Goal: Transaction & Acquisition: Purchase product/service

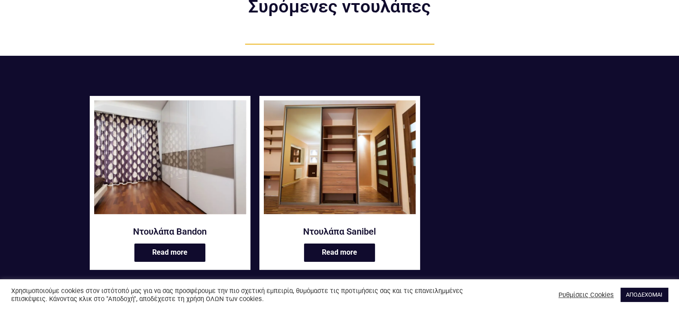
scroll to position [89, 0]
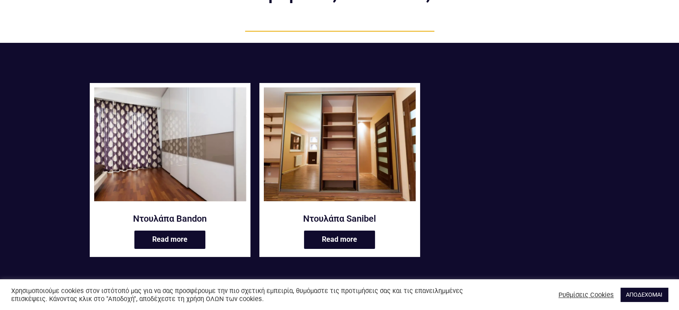
click at [180, 167] on img at bounding box center [170, 144] width 152 height 114
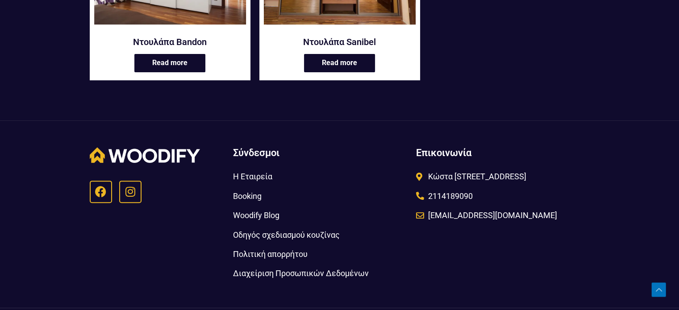
scroll to position [268, 0]
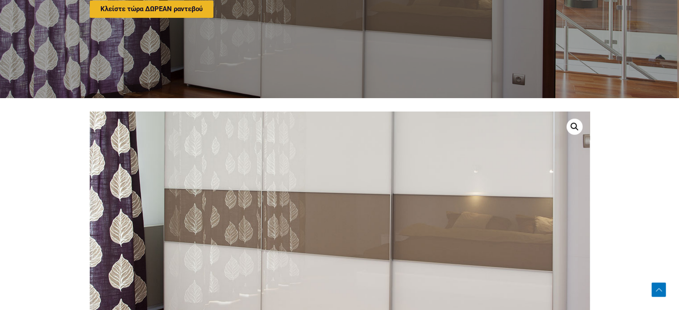
scroll to position [223, 0]
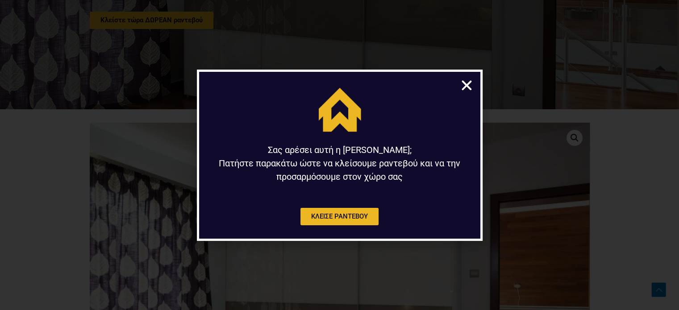
click at [467, 80] on icon "Close" at bounding box center [467, 86] width 14 height 14
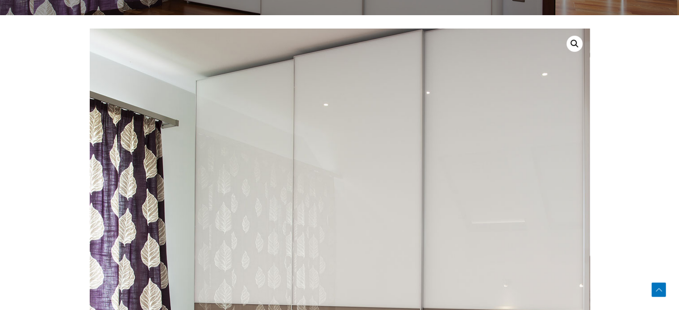
scroll to position [357, 0]
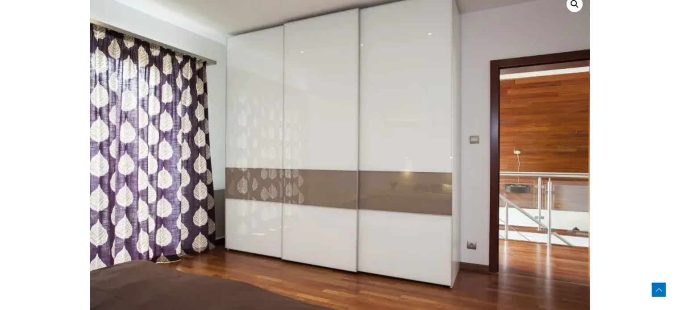
click at [574, 2] on link "🔍" at bounding box center [574, 4] width 16 height 16
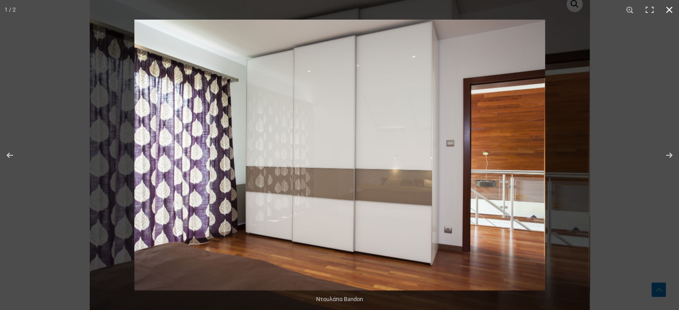
click at [569, 8] on div "1 / 2" at bounding box center [339, 10] width 679 height 20
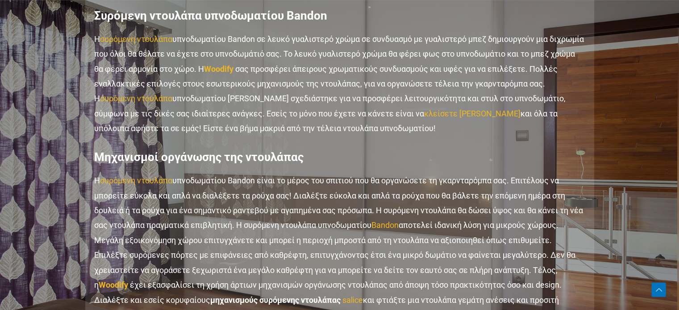
scroll to position [893, 0]
